Goal: Navigation & Orientation: Find specific page/section

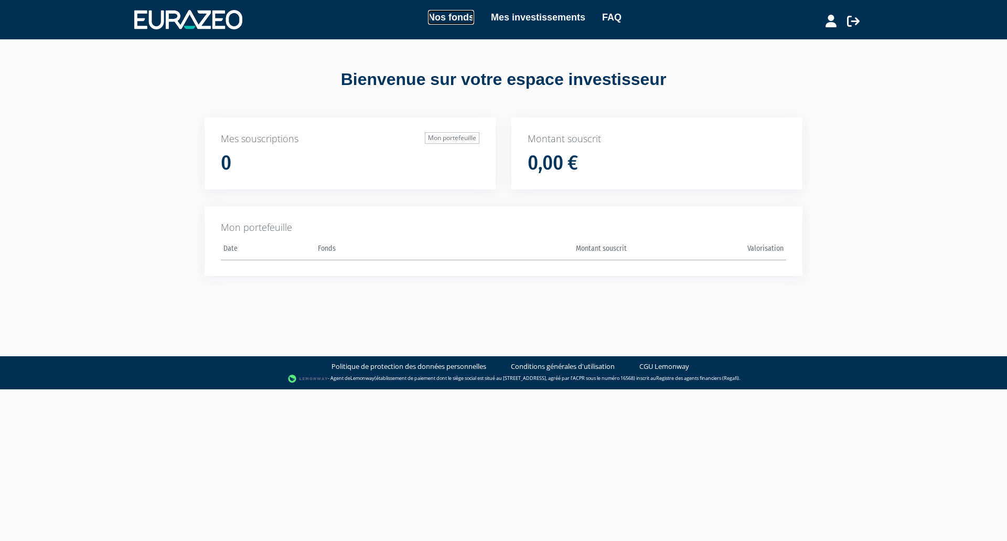
click at [442, 18] on link "Nos fonds" at bounding box center [451, 17] width 46 height 15
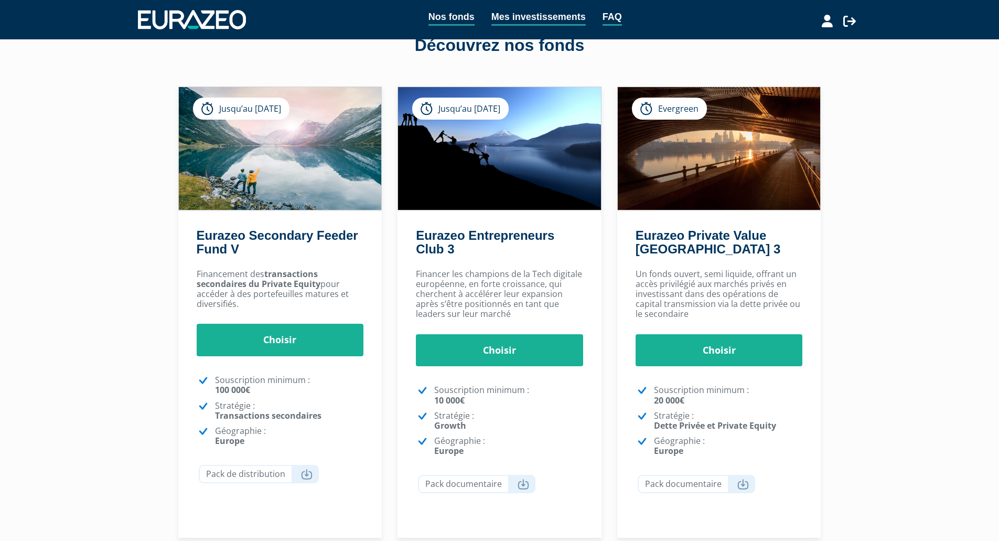
scroll to position [52, 0]
